Goal: Check status

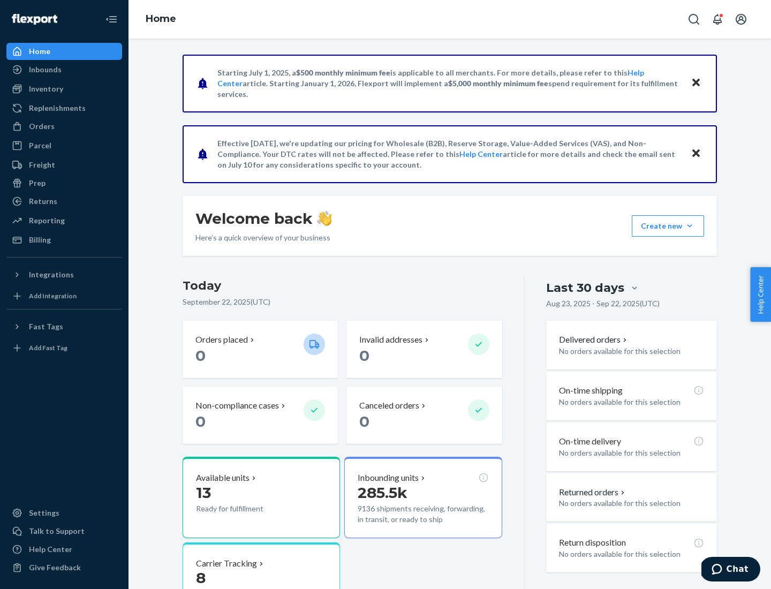
click at [690, 226] on button "Create new Create new inbound Create new order Create new product" at bounding box center [668, 225] width 72 height 21
click at [44, 70] on div "Inbounds" at bounding box center [45, 69] width 33 height 11
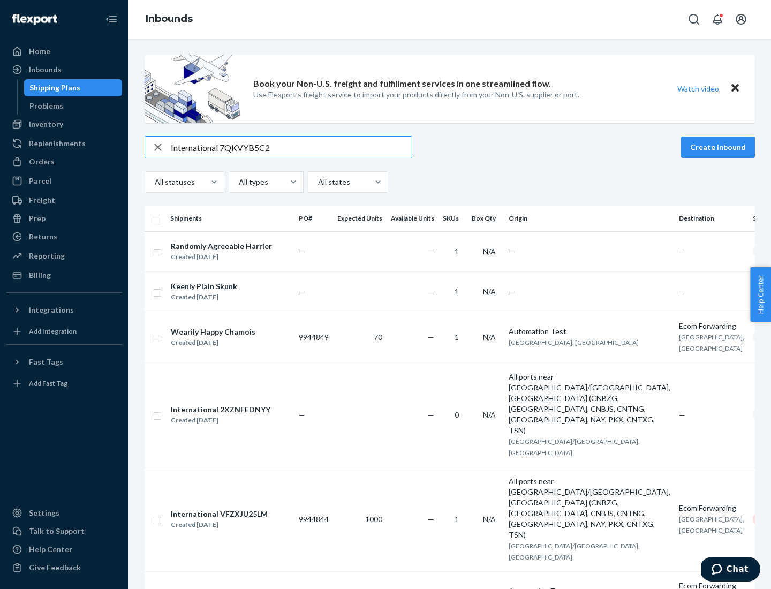
type input "International 7QKVYB5C29"
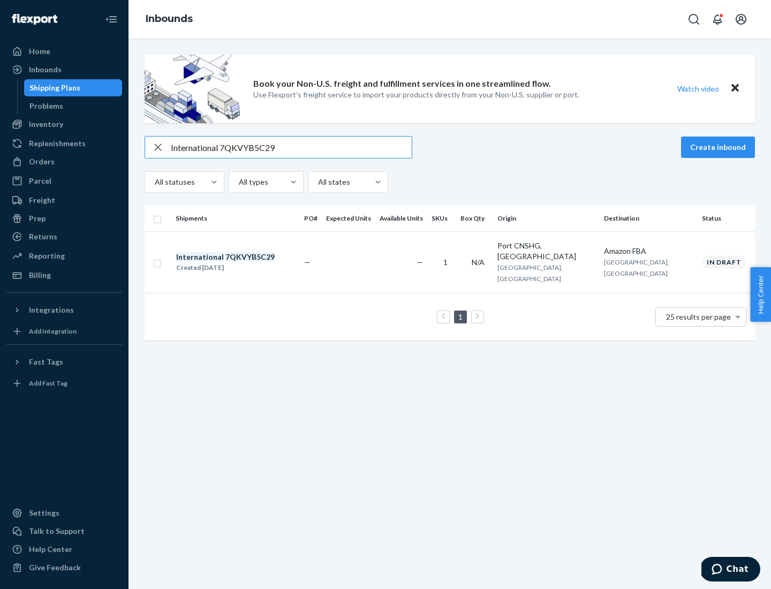
click at [244, 262] on div "Created [DATE]" at bounding box center [225, 267] width 99 height 11
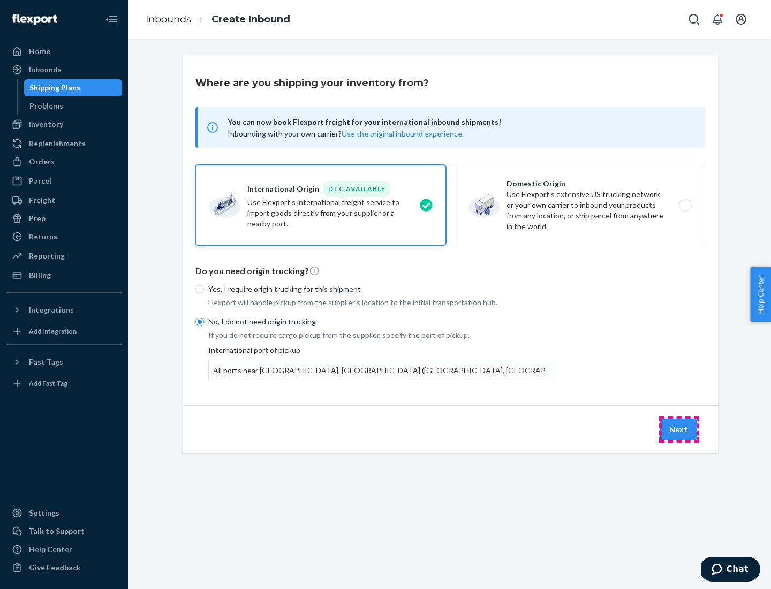
click at [679, 429] on button "Next" at bounding box center [678, 429] width 36 height 21
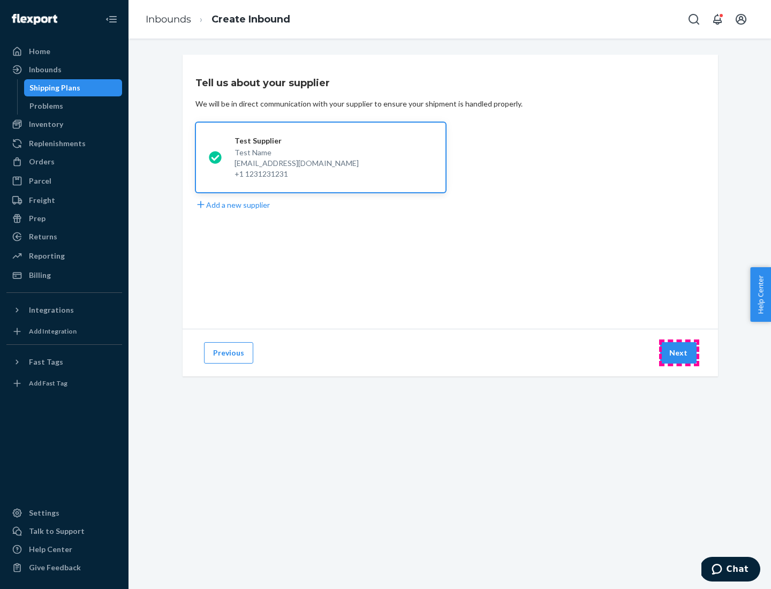
click at [679, 353] on button "Next" at bounding box center [678, 352] width 36 height 21
